Goal: Task Accomplishment & Management: Complete application form

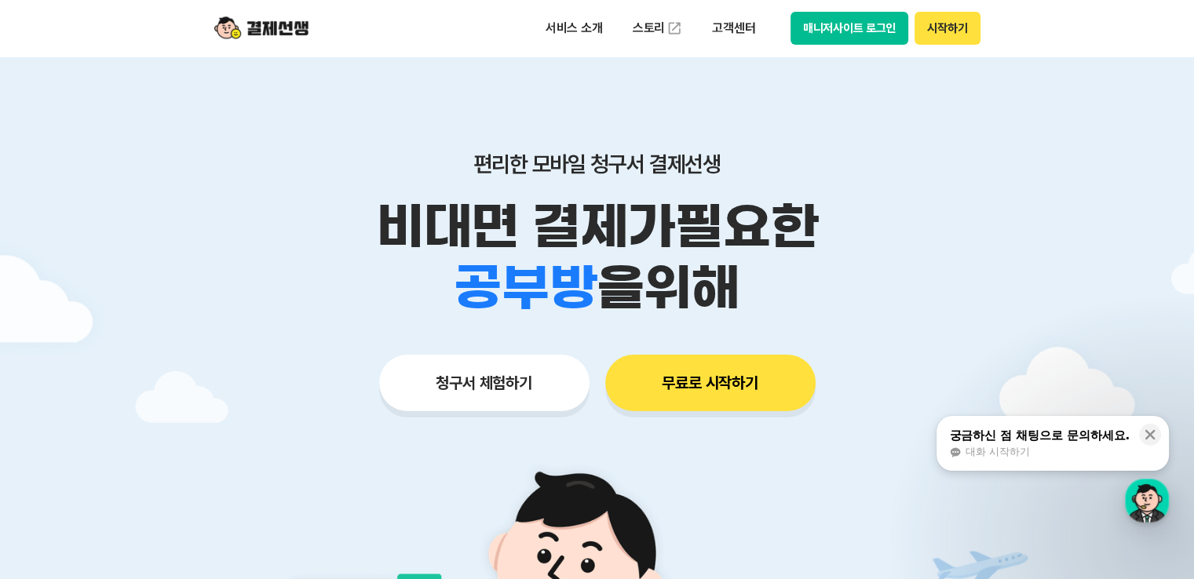
click at [708, 380] on button "무료로 시작하기" at bounding box center [710, 383] width 210 height 57
click at [483, 393] on button "청구서 체험하기" at bounding box center [484, 383] width 210 height 57
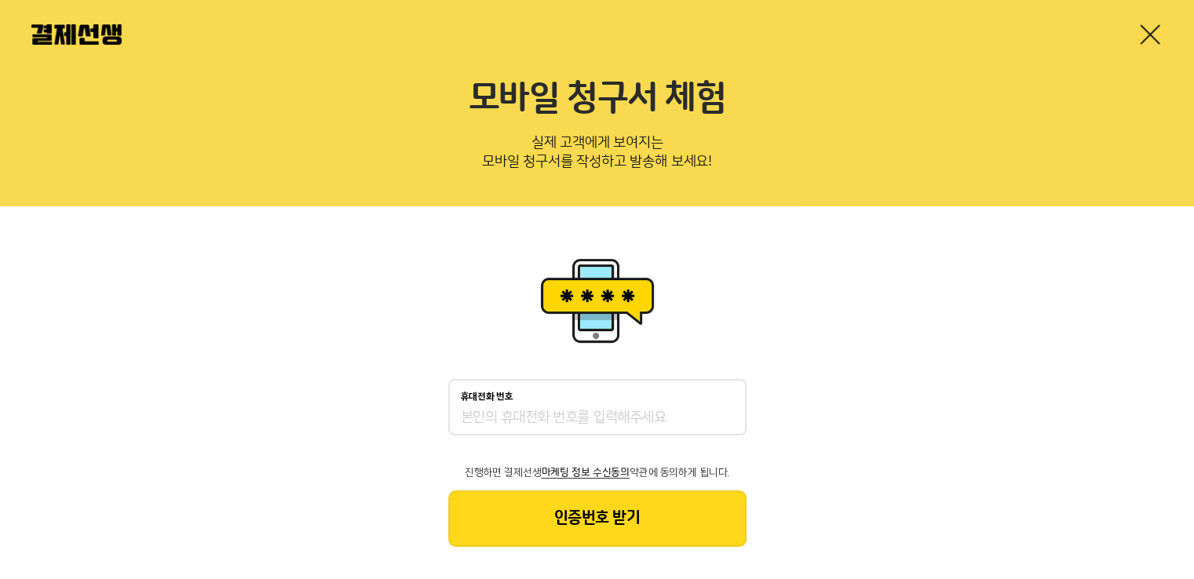
scroll to position [31, 0]
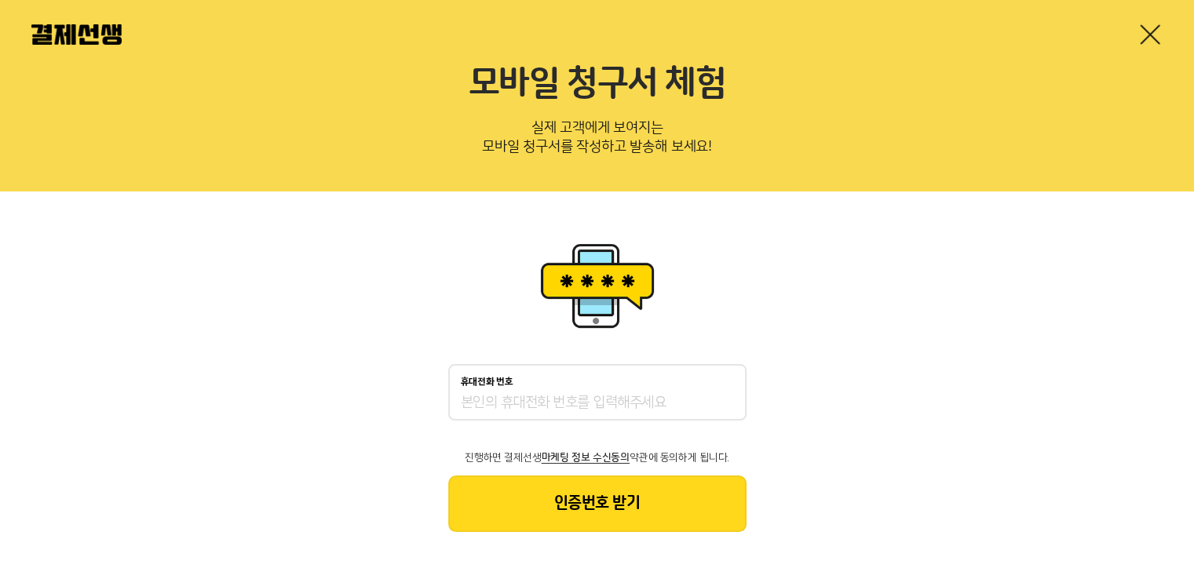
click at [509, 391] on div "휴대전화 번호" at bounding box center [597, 392] width 298 height 57
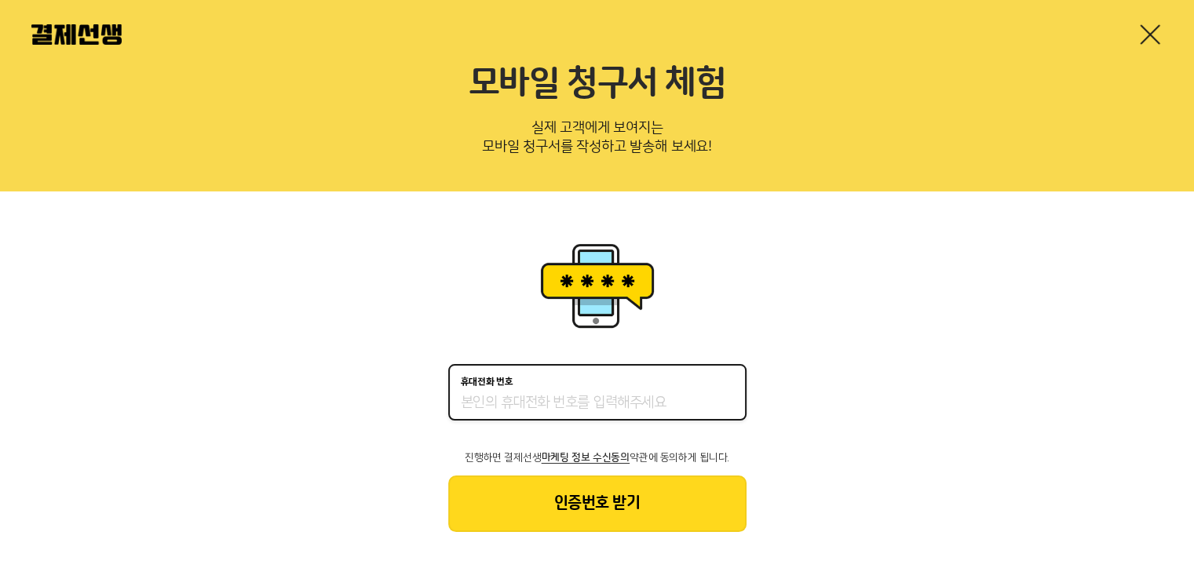
click at [499, 404] on input "휴대전화 번호" at bounding box center [597, 403] width 273 height 19
type input "01058148600"
click at [622, 505] on button "인증번호 받기" at bounding box center [597, 504] width 298 height 57
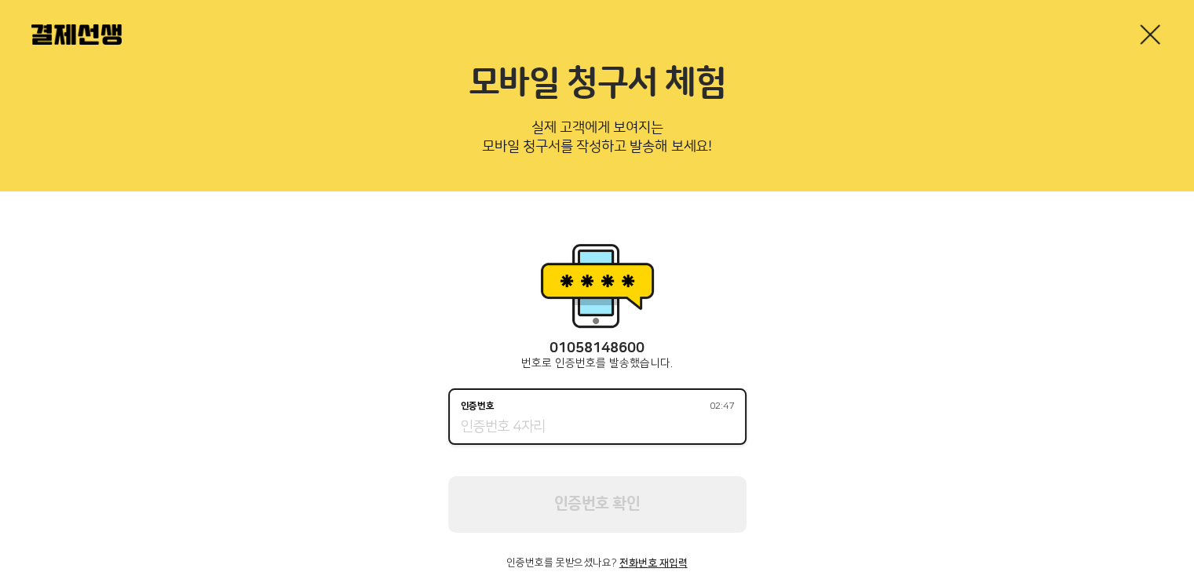
click at [531, 427] on input "인증번호 02:47" at bounding box center [597, 427] width 273 height 19
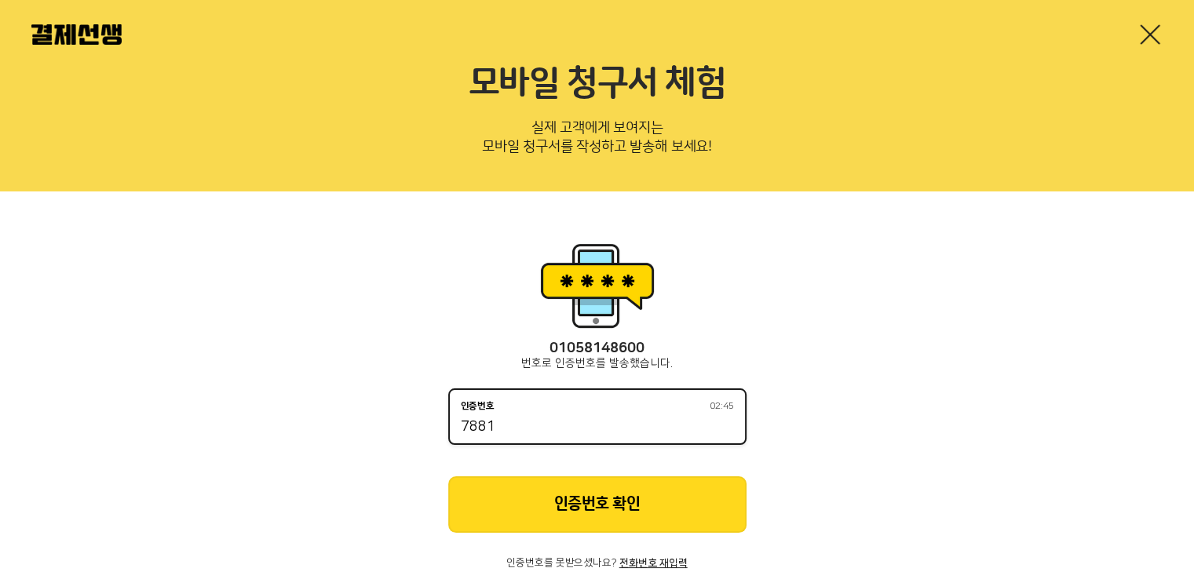
type input "7881"
click at [584, 497] on button "인증번호 확인" at bounding box center [597, 504] width 298 height 57
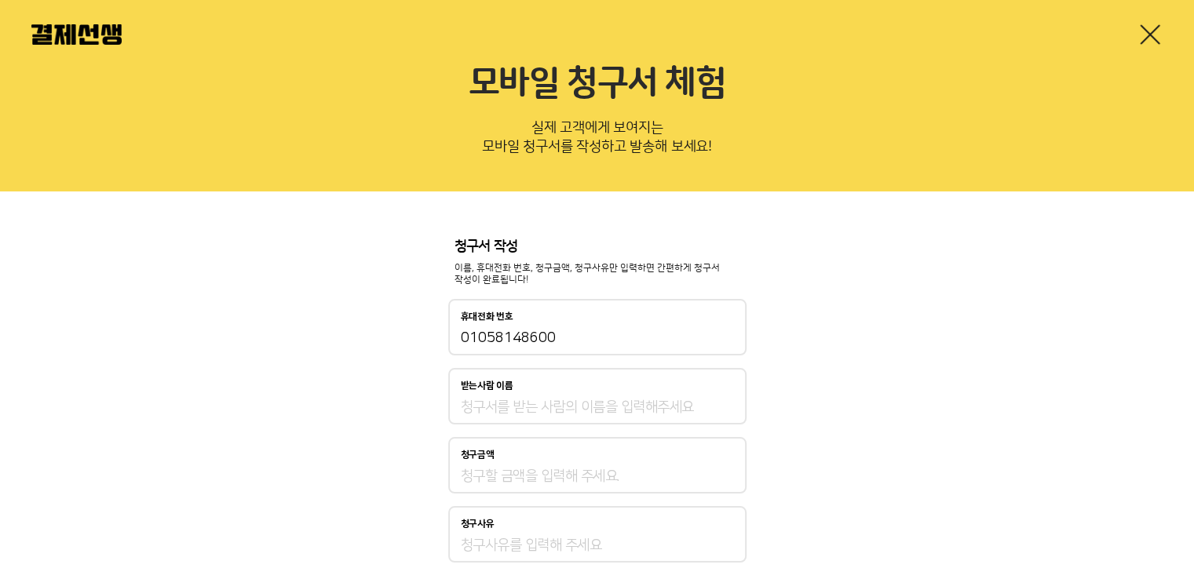
click at [544, 409] on input "받는사람 이름" at bounding box center [597, 407] width 273 height 19
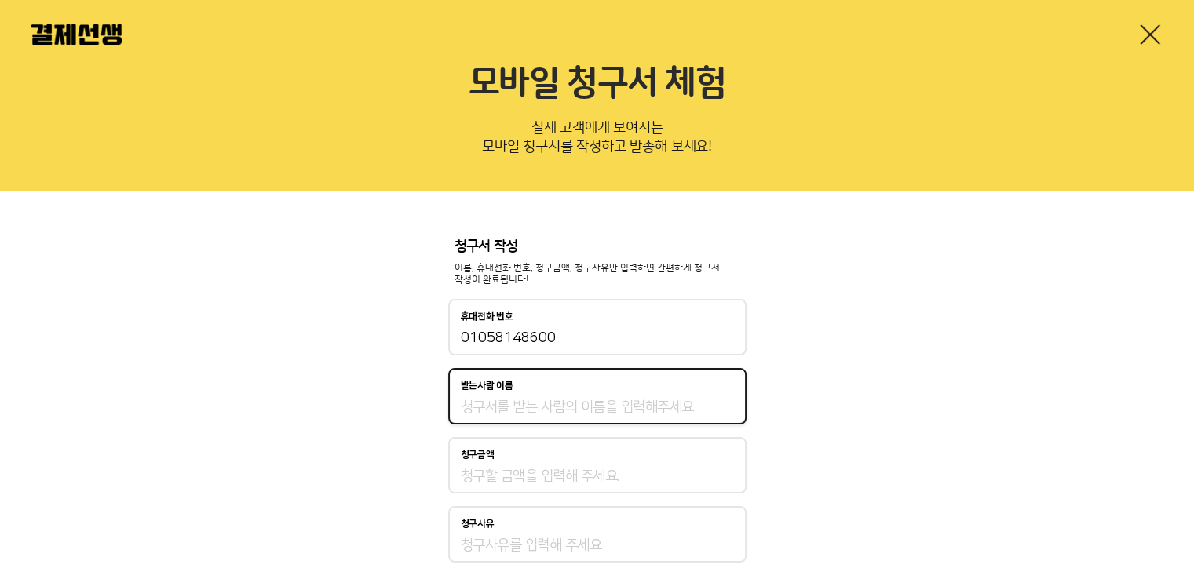
type input "유경희"
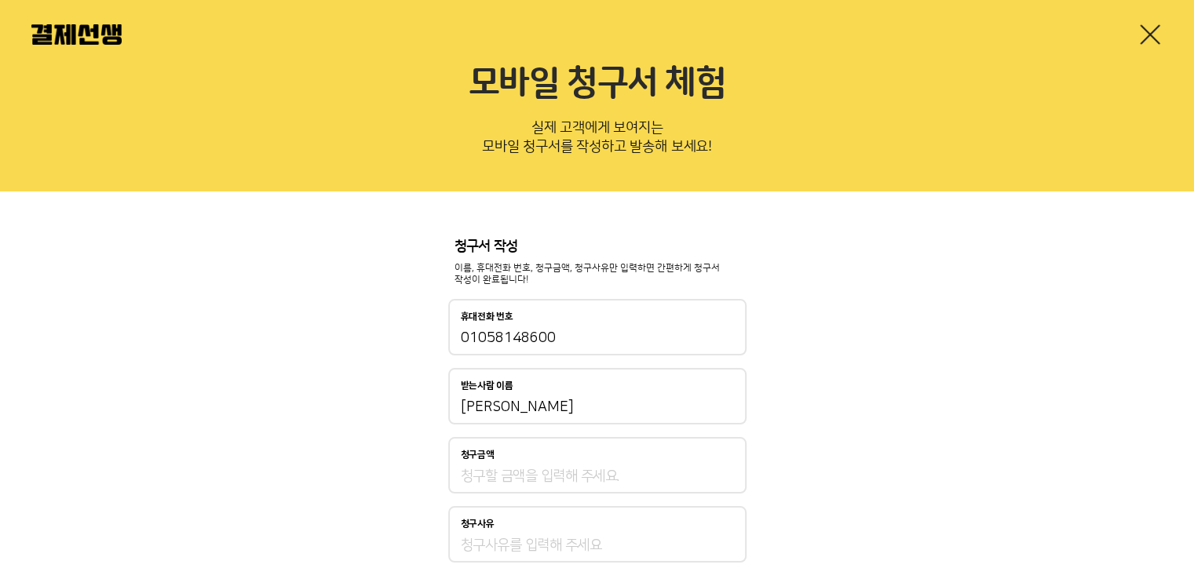
click at [527, 461] on div "청구금액" at bounding box center [597, 465] width 298 height 57
click at [521, 472] on input "청구금액" at bounding box center [597, 476] width 273 height 19
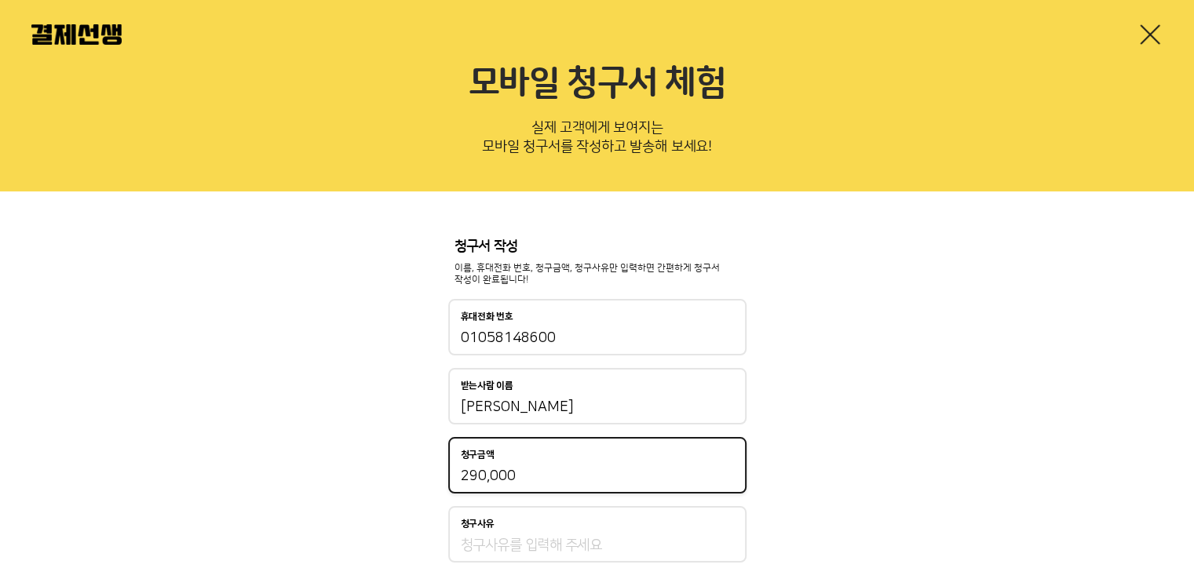
type input "290,000"
click at [490, 537] on input "청구사유" at bounding box center [597, 545] width 273 height 19
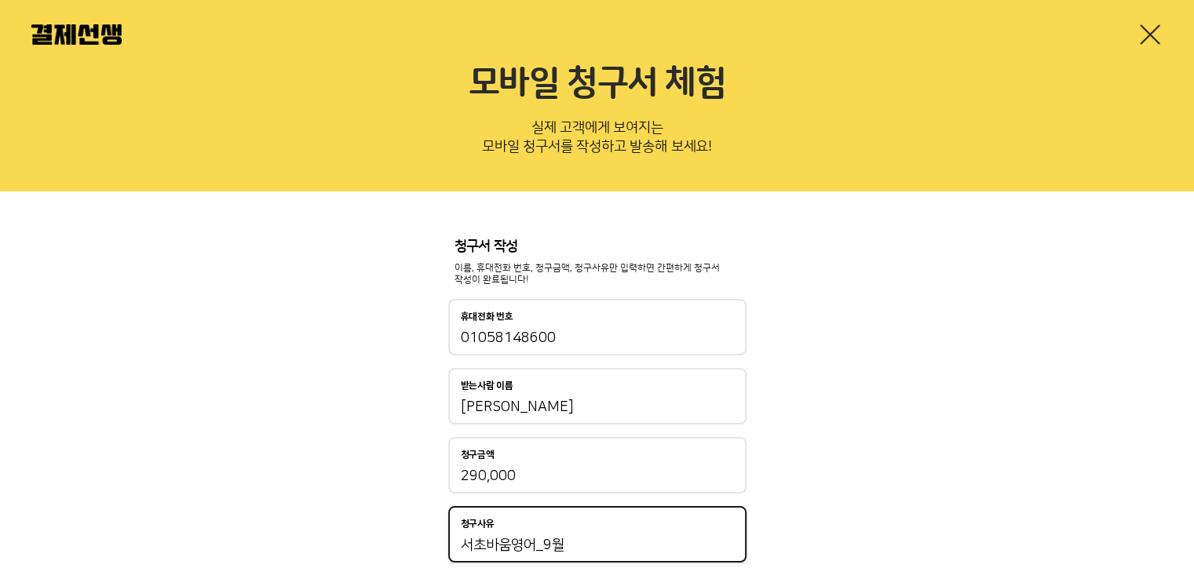
type input "서초바움영어_9월"
click at [782, 488] on div "청구서 작성 이름, 휴대전화 번호, 청구금액, 청구사유만 입력하면 간편하게 청구서 작성이 완료됩니다! 휴대전화 번호 01058148600 받는…" at bounding box center [597, 444] width 1194 height 507
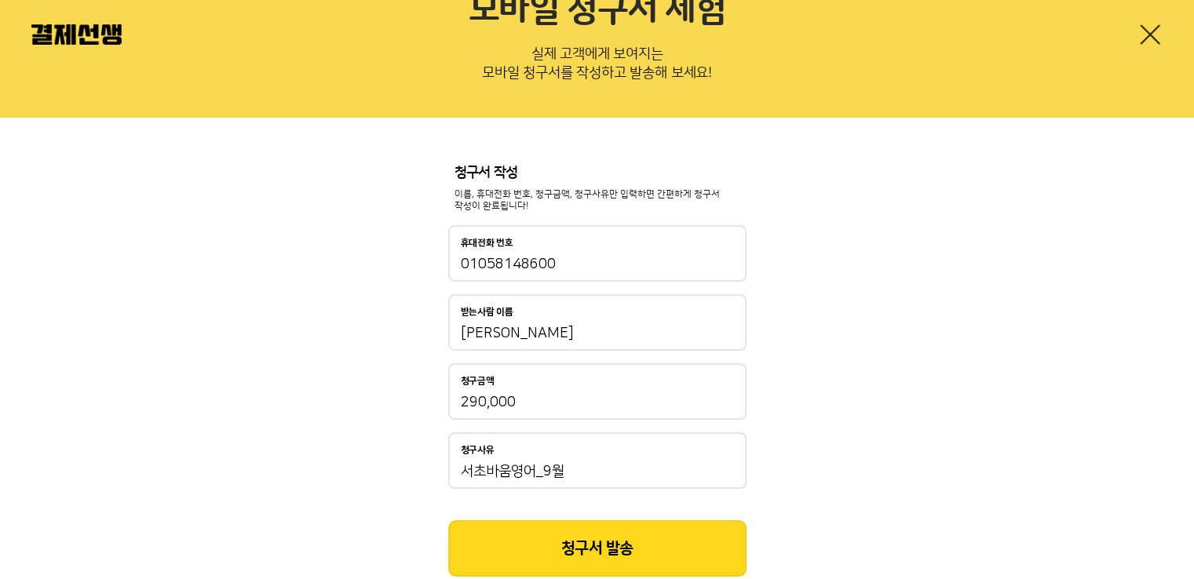
scroll to position [151, 0]
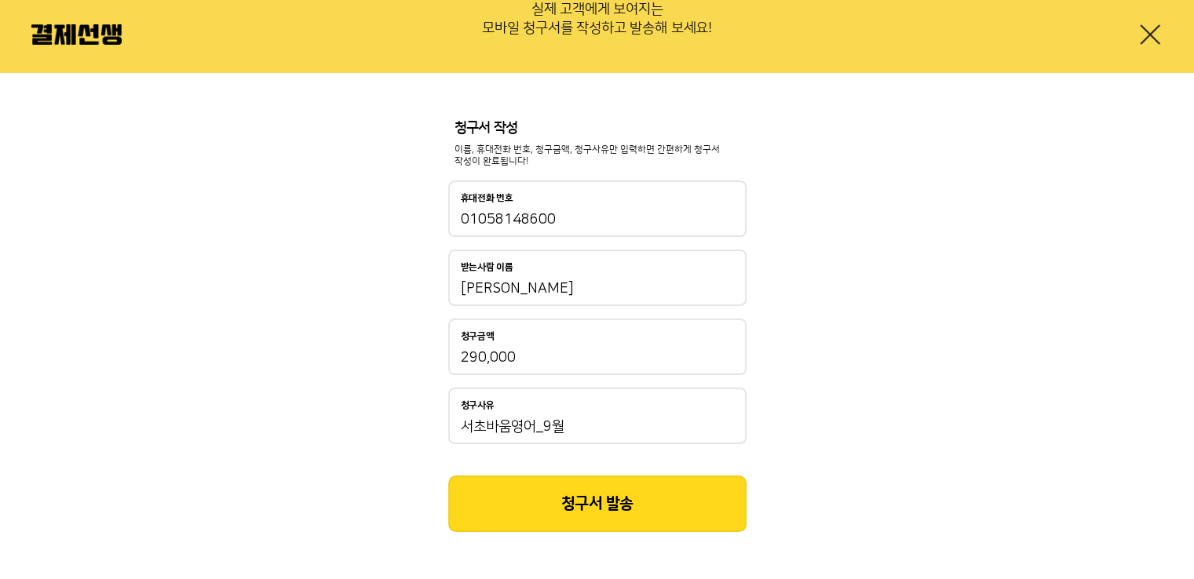
click at [670, 512] on button "청구서 발송" at bounding box center [597, 504] width 298 height 57
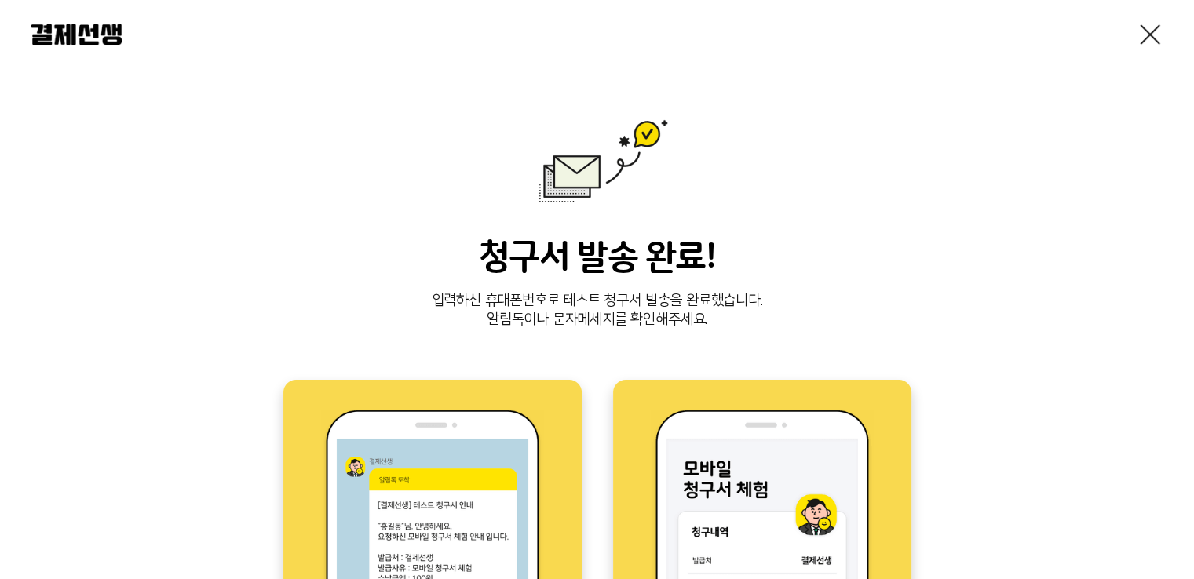
click at [1139, 42] on link at bounding box center [1149, 34] width 25 height 25
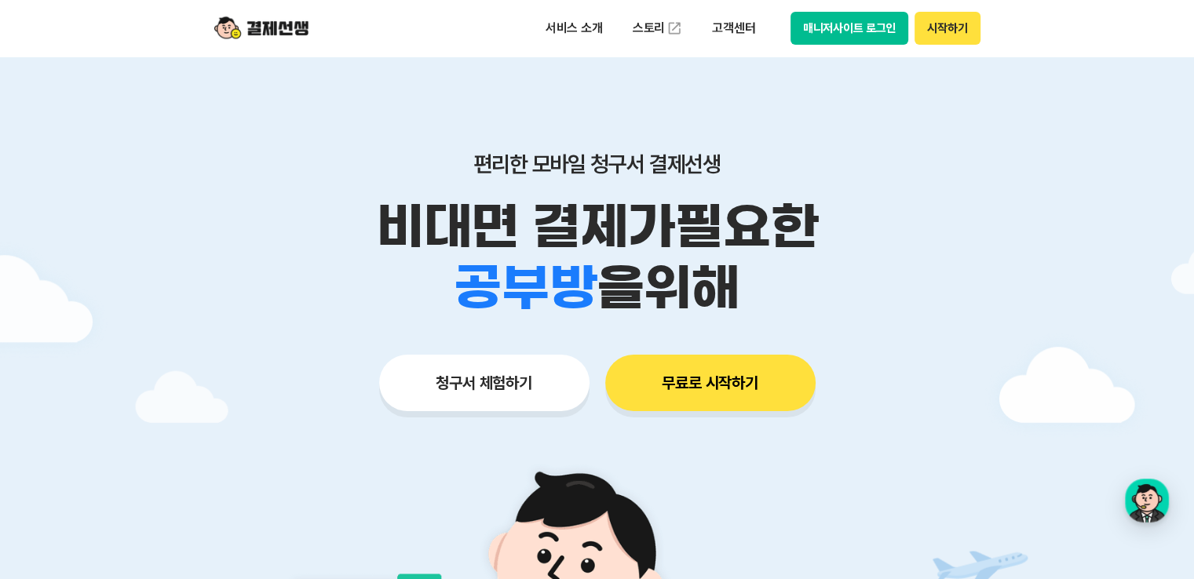
click at [702, 392] on button "무료로 시작하기" at bounding box center [710, 383] width 210 height 57
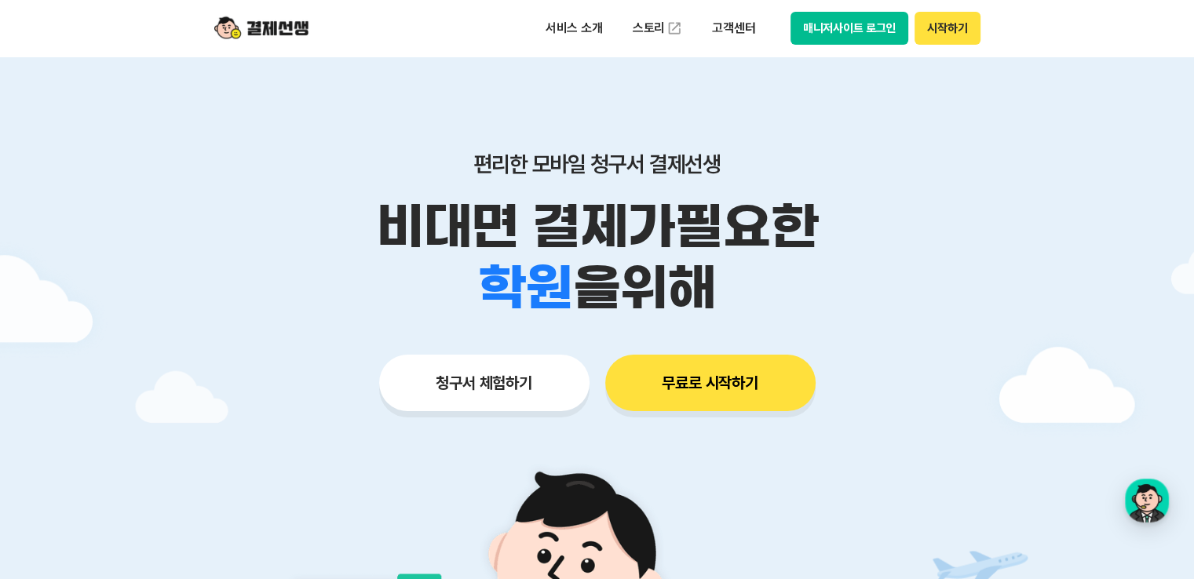
click at [488, 374] on button "청구서 체험하기" at bounding box center [484, 383] width 210 height 57
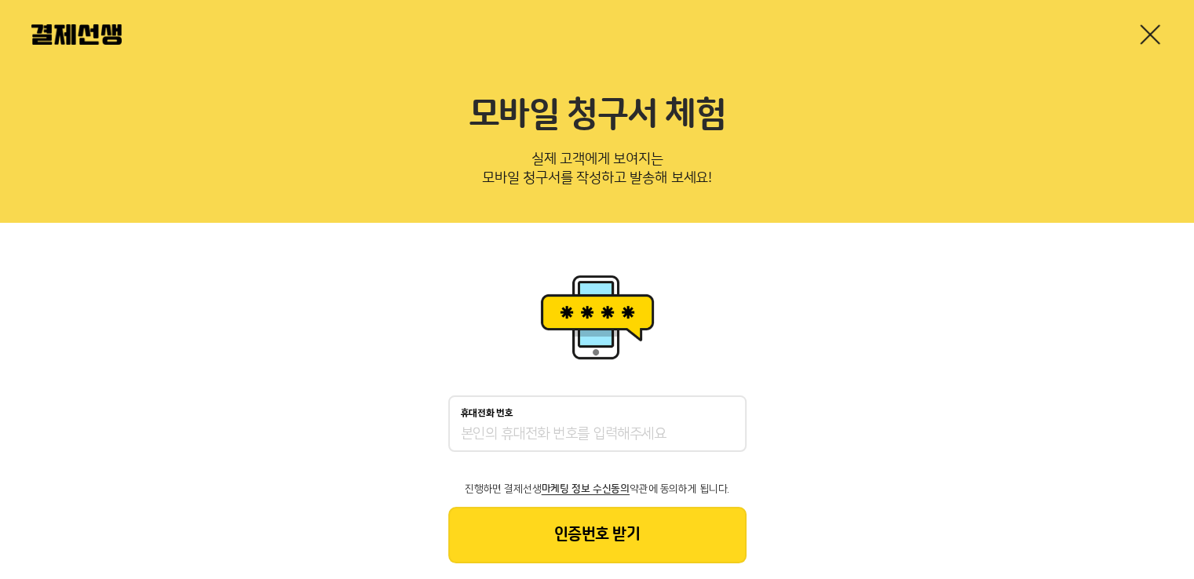
click at [611, 437] on input "휴대전화 번호" at bounding box center [597, 434] width 273 height 19
click at [829, 366] on div "휴대전화 번호 진행하면 결제선생 마케팅 정보 수신동의 약관에 동의하게 됩니다. 인증번호 받기" at bounding box center [597, 417] width 1194 height 388
click at [498, 408] on p "휴대전화 번호" at bounding box center [487, 413] width 53 height 11
click at [498, 425] on input "휴대전화 번호" at bounding box center [597, 434] width 273 height 19
click at [483, 434] on input "휴대전화 번호" at bounding box center [597, 434] width 273 height 19
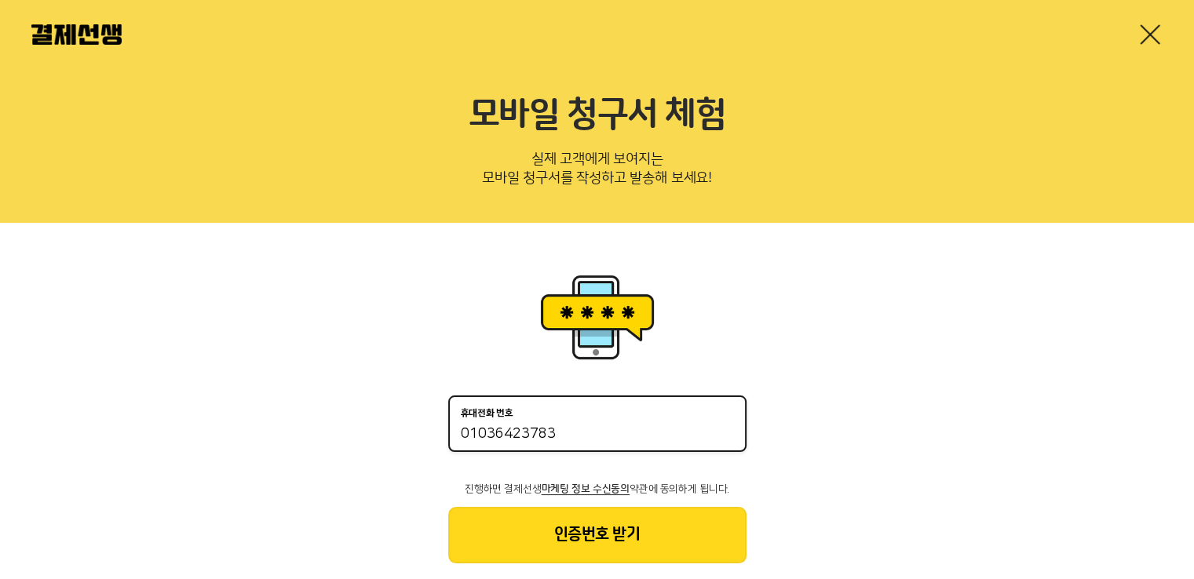
type input "01036423783"
click at [658, 545] on button "인증번호 받기" at bounding box center [597, 535] width 298 height 57
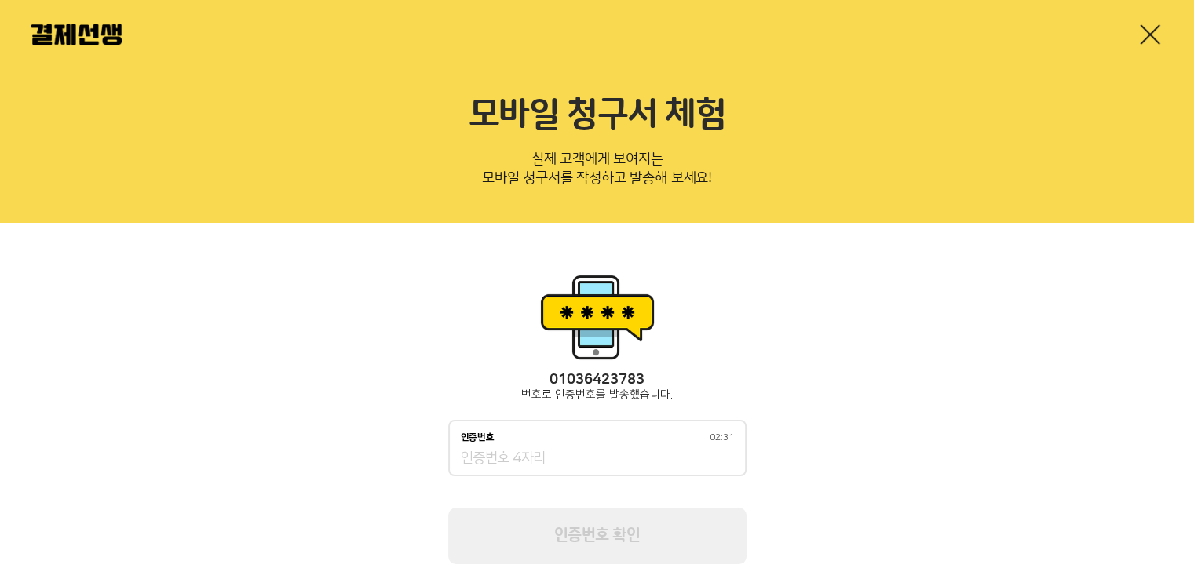
click at [533, 451] on input "인증번호 02:31" at bounding box center [597, 459] width 273 height 19
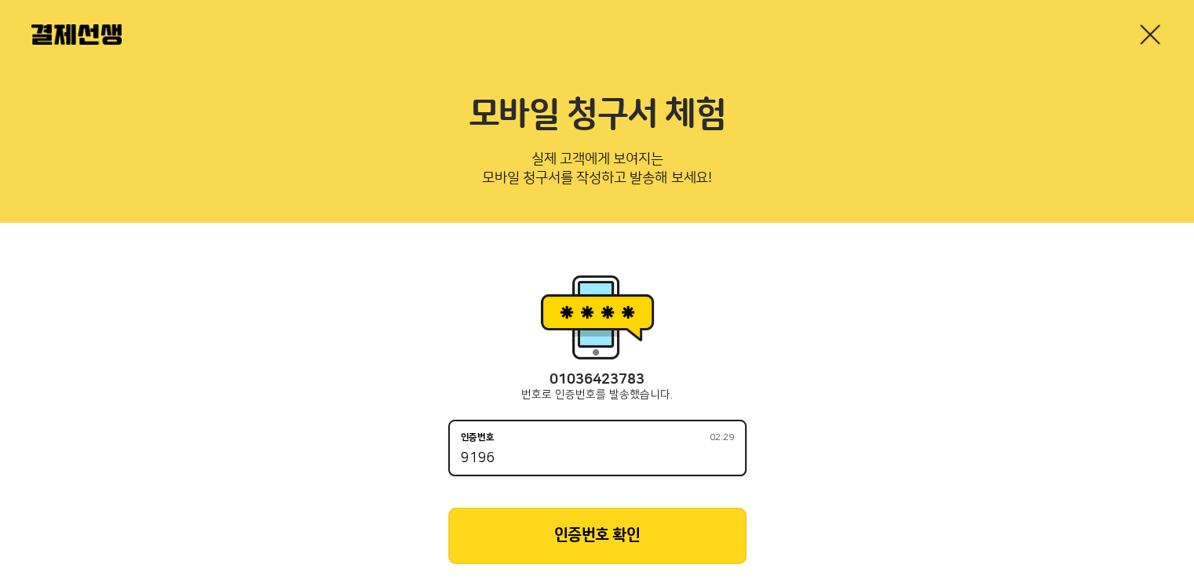
type input "9196"
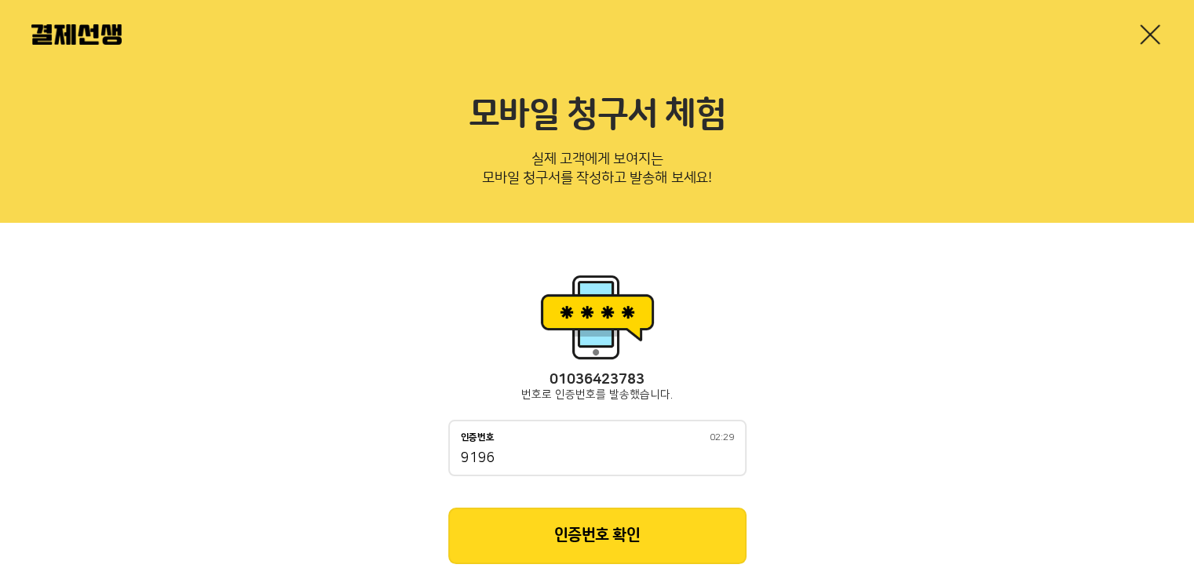
click at [559, 541] on button "인증번호 확인" at bounding box center [597, 536] width 298 height 57
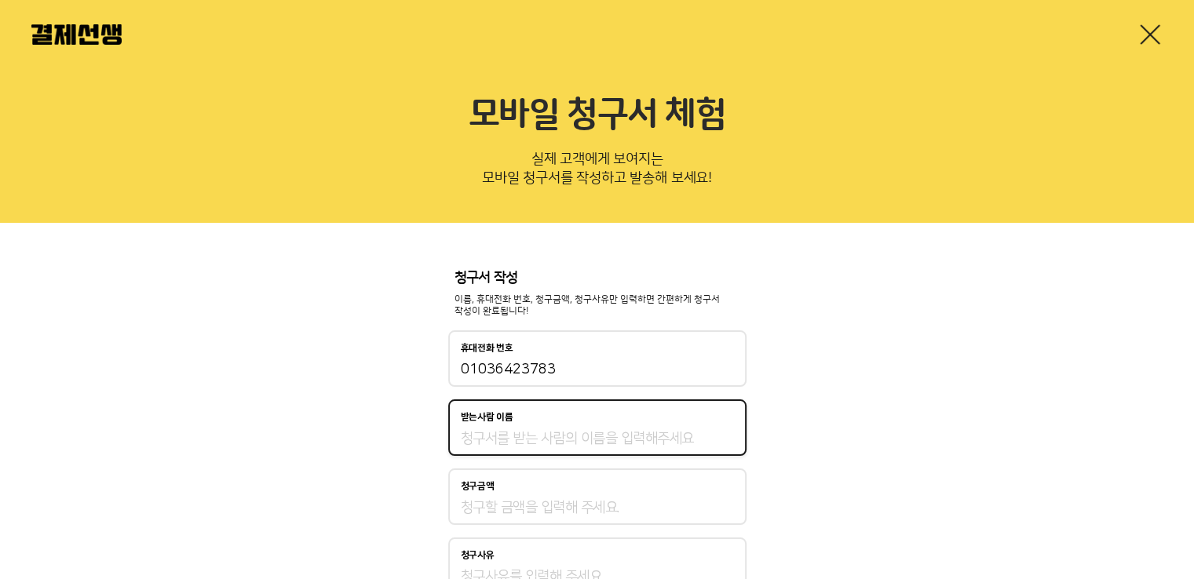
click at [568, 443] on input "받는사람 이름" at bounding box center [597, 438] width 273 height 19
type input "이지은"
click at [578, 504] on input "청구금액" at bounding box center [597, 507] width 273 height 19
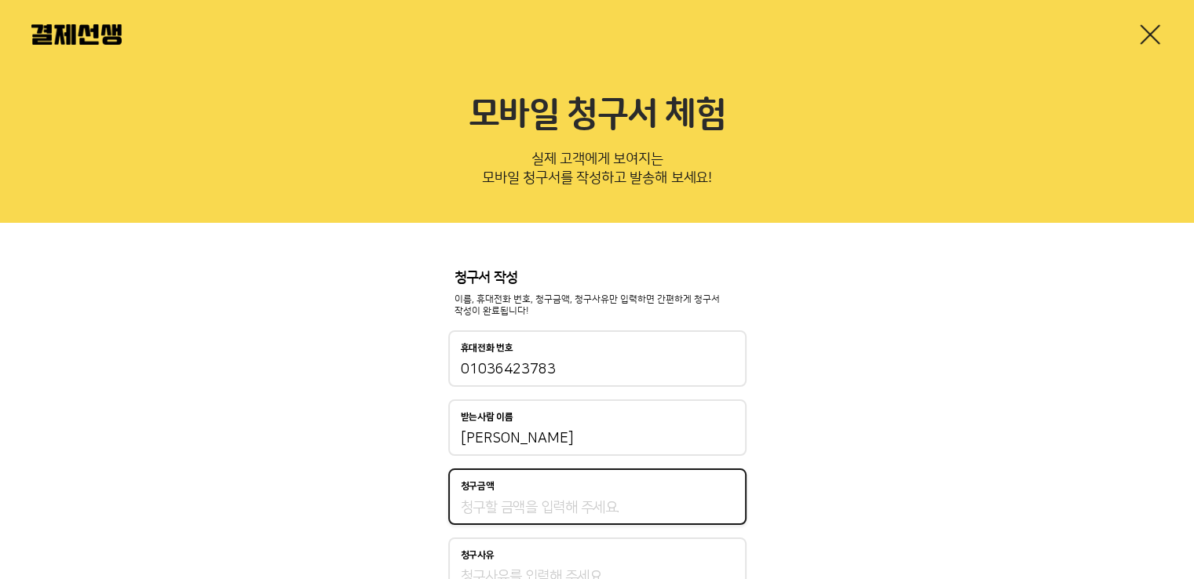
type input "290,000"
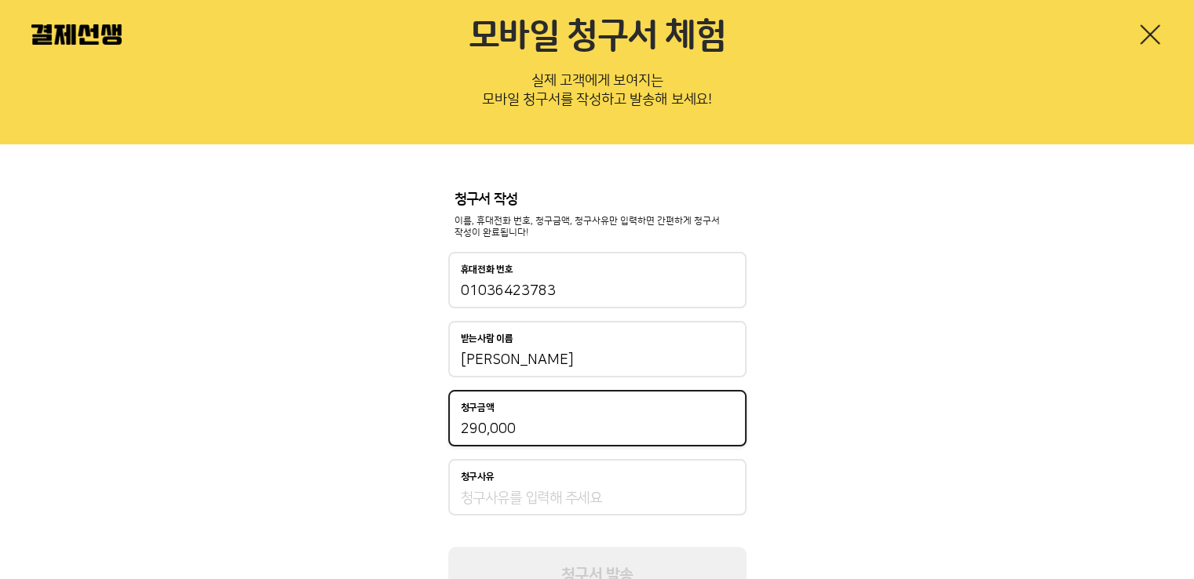
scroll to position [151, 0]
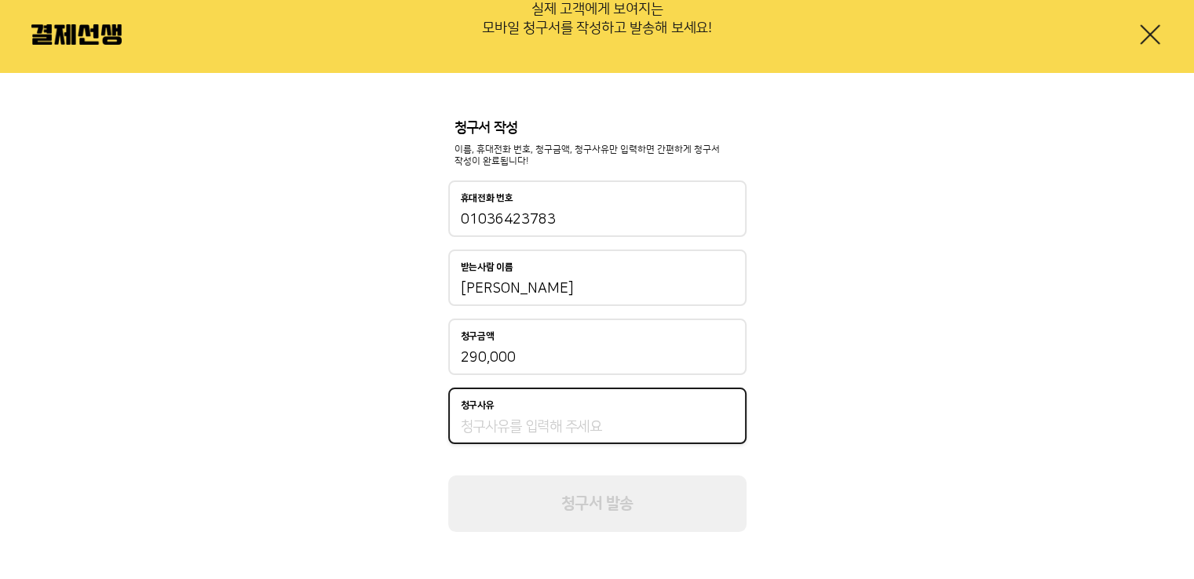
click at [493, 428] on input "청구사유" at bounding box center [597, 426] width 273 height 19
type input "서초바움영어_9월"
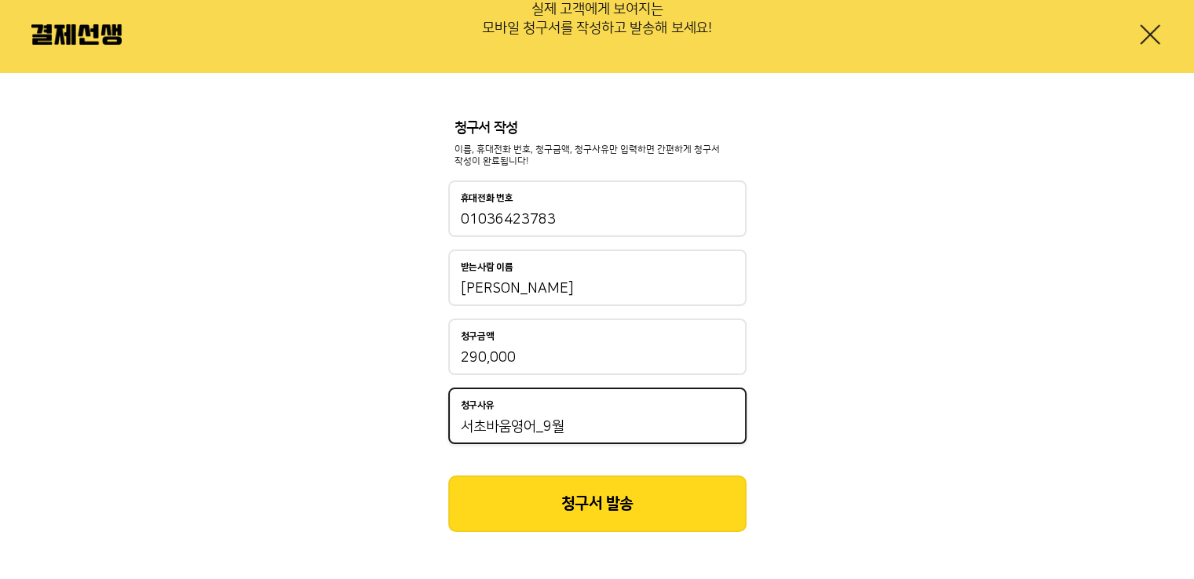
click at [592, 516] on button "청구서 발송" at bounding box center [597, 504] width 298 height 57
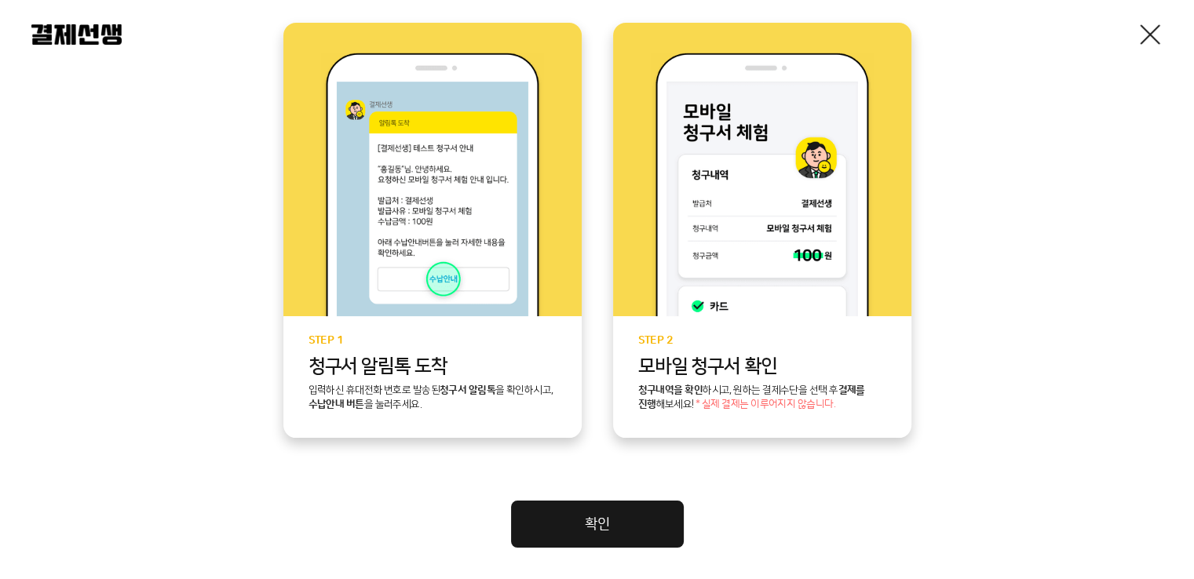
scroll to position [392, 0]
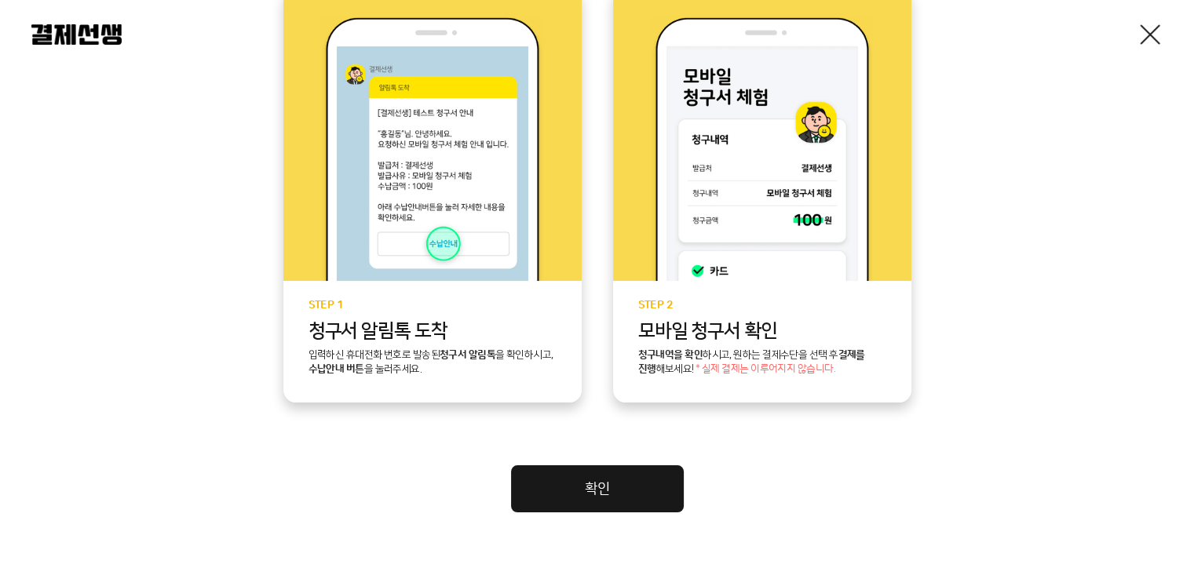
click at [581, 498] on link "확인" at bounding box center [597, 488] width 173 height 47
